Goal: Transaction & Acquisition: Purchase product/service

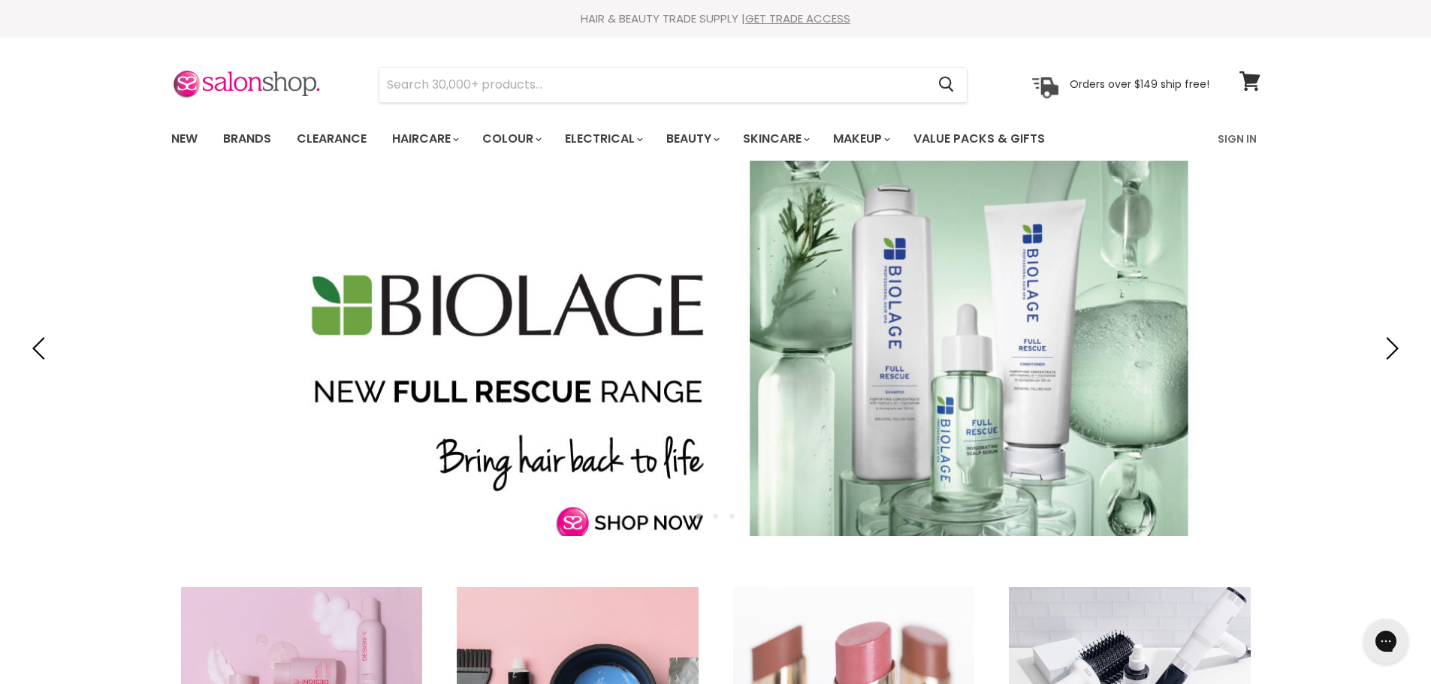
type input "Milkshake insta.light shampoo"
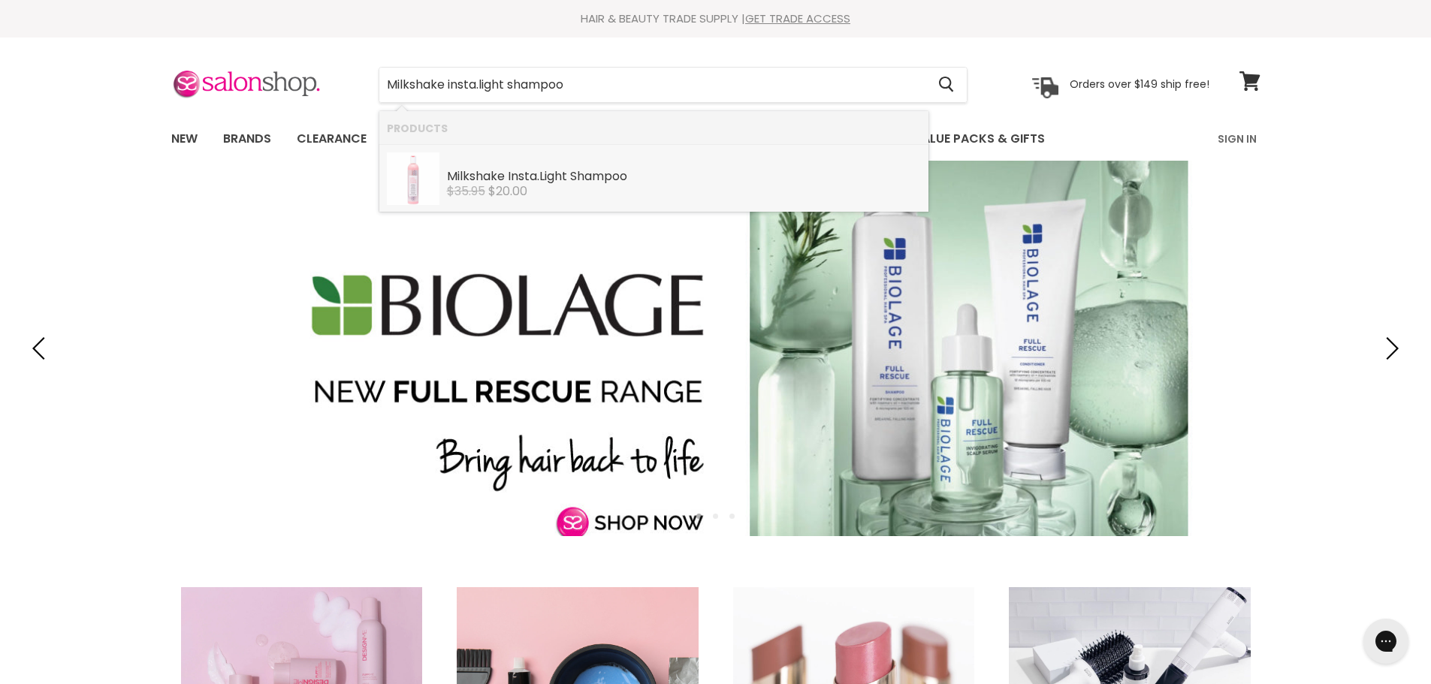
click at [609, 193] on div "$35.95 $20.00" at bounding box center [684, 192] width 474 height 14
